Goal: Task Accomplishment & Management: Manage account settings

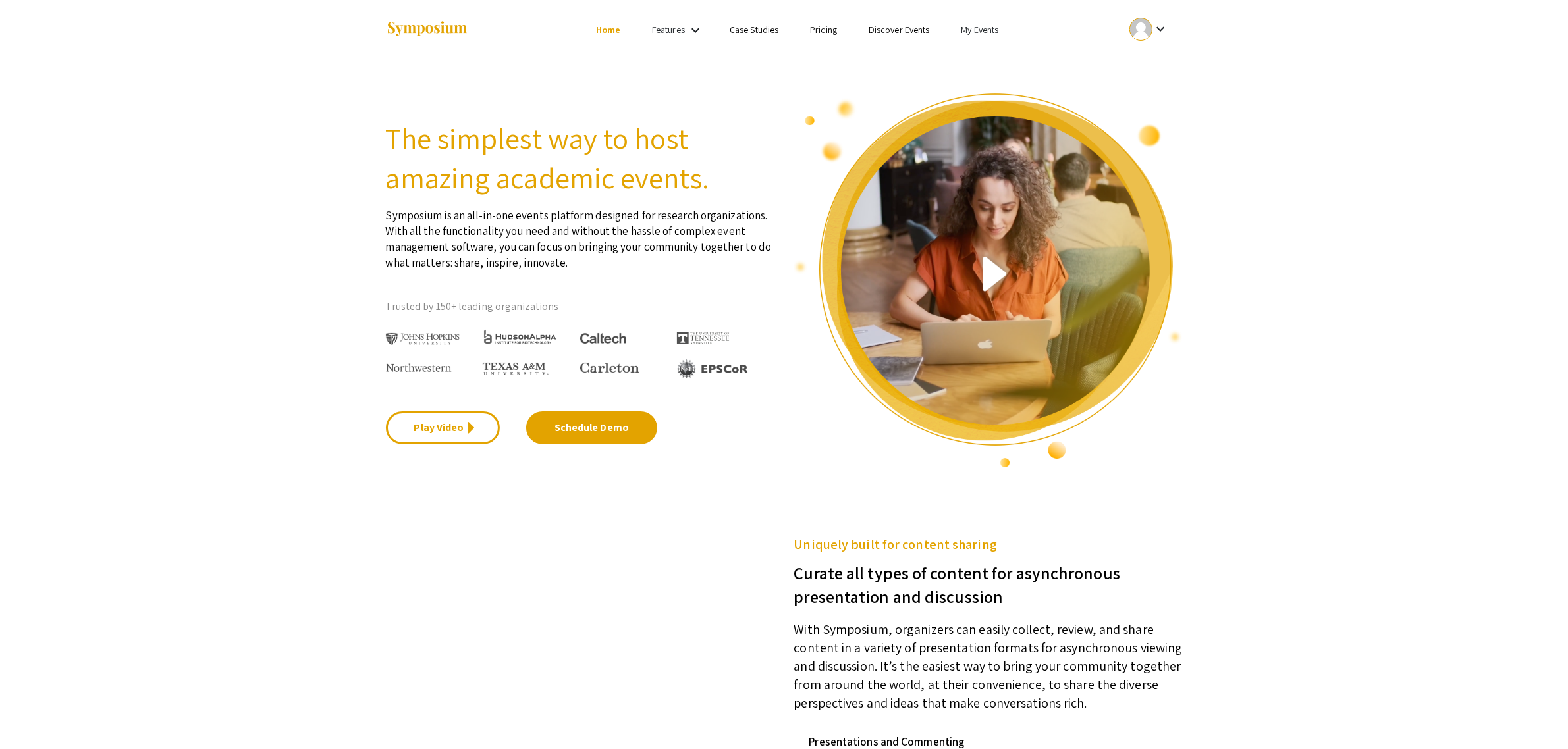
click at [991, 33] on link "My Events" at bounding box center [979, 30] width 38 height 12
click at [995, 54] on button "Events I've organized" at bounding box center [1001, 59] width 113 height 32
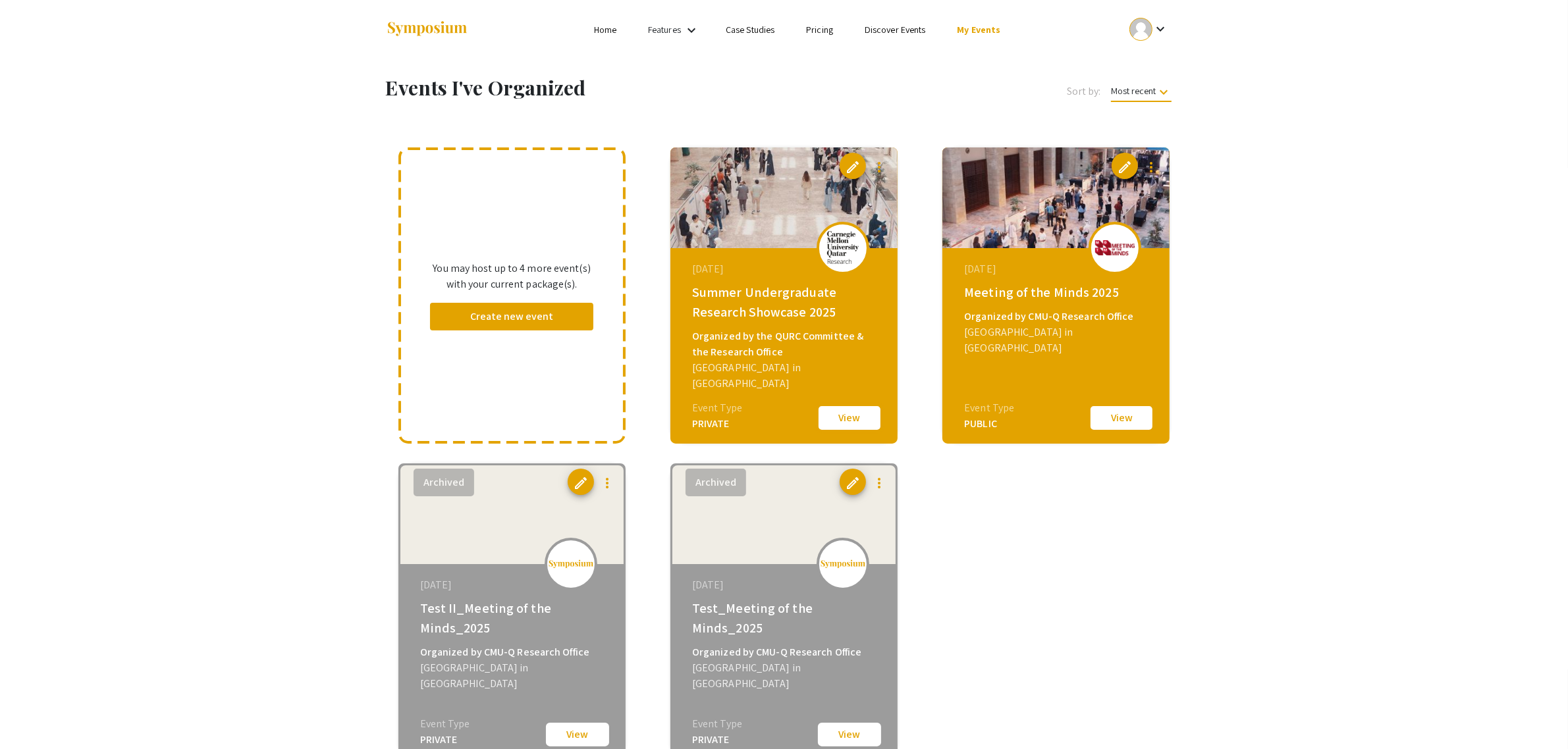
click at [834, 410] on button "View" at bounding box center [849, 418] width 66 height 27
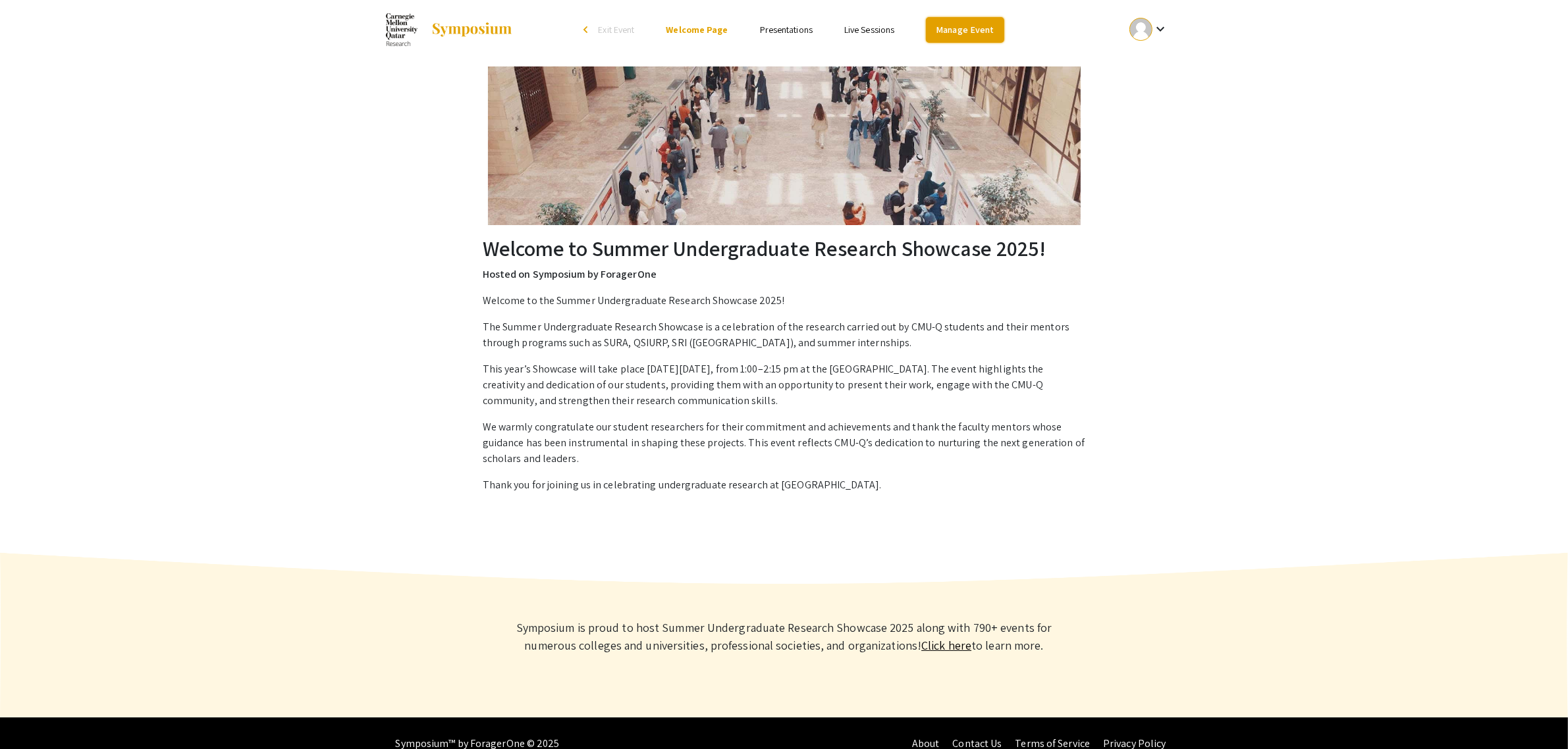
click at [969, 32] on link "Manage Event" at bounding box center [964, 30] width 77 height 25
